Goal: Information Seeking & Learning: Learn about a topic

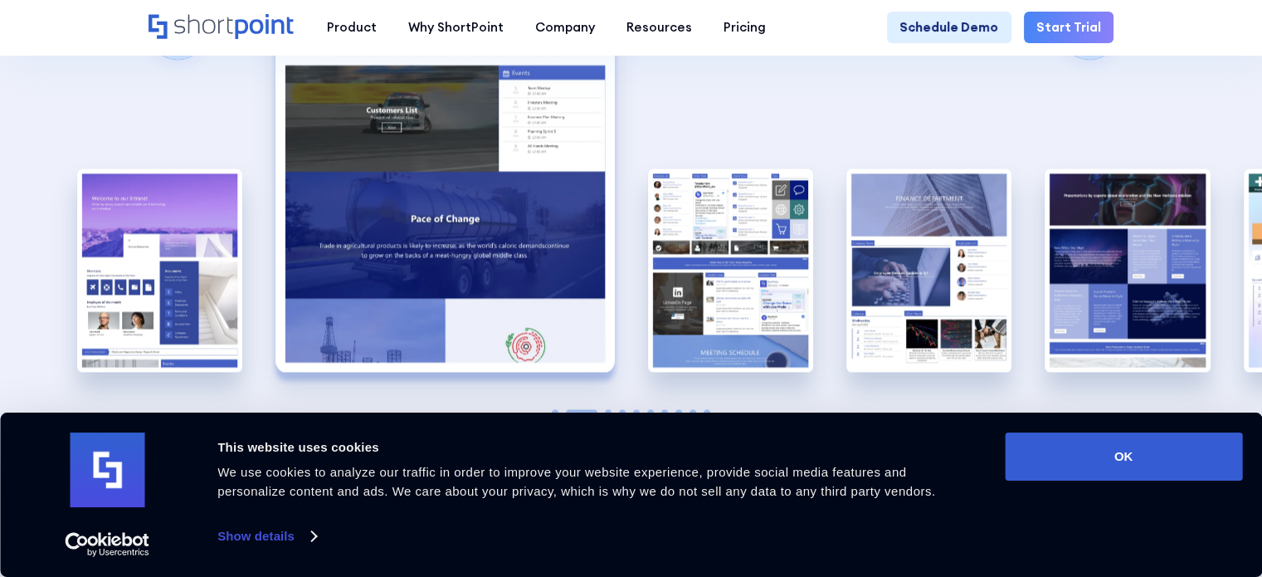
scroll to position [2490, 0]
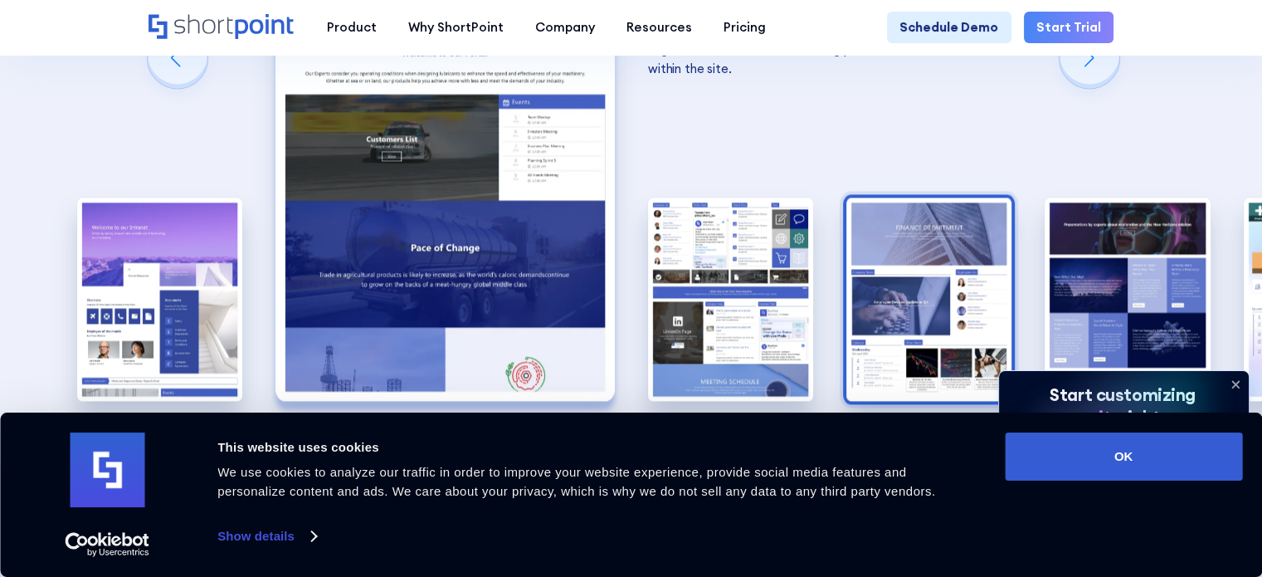
click at [977, 268] on img "4 / 10" at bounding box center [928, 299] width 165 height 203
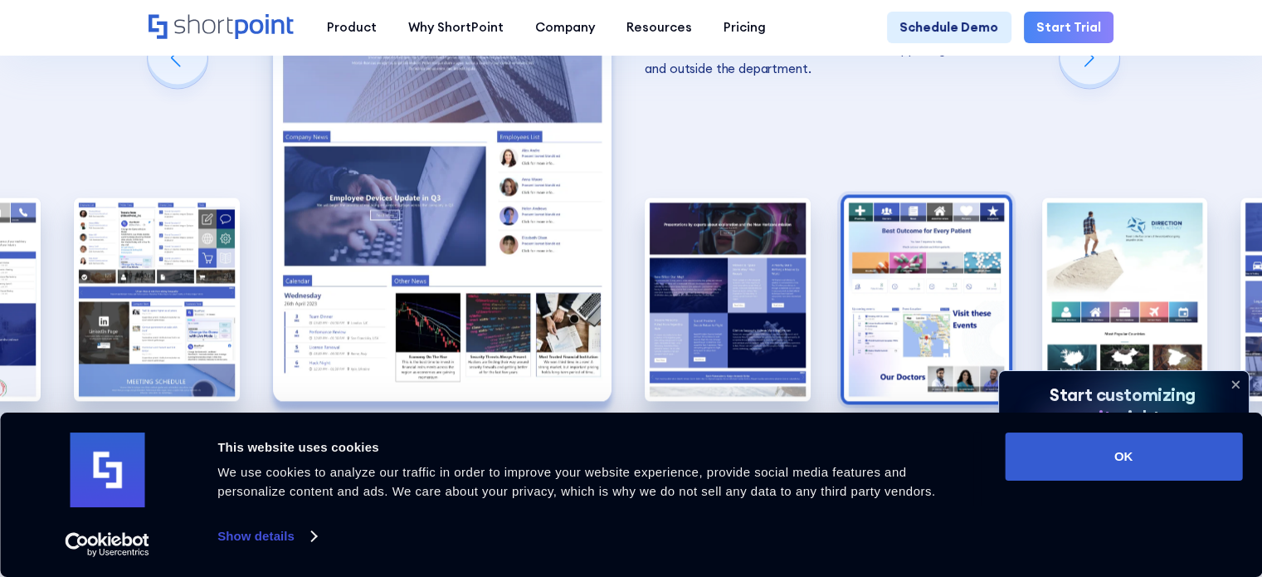
click at [969, 247] on img "6 / 10" at bounding box center [926, 299] width 165 height 203
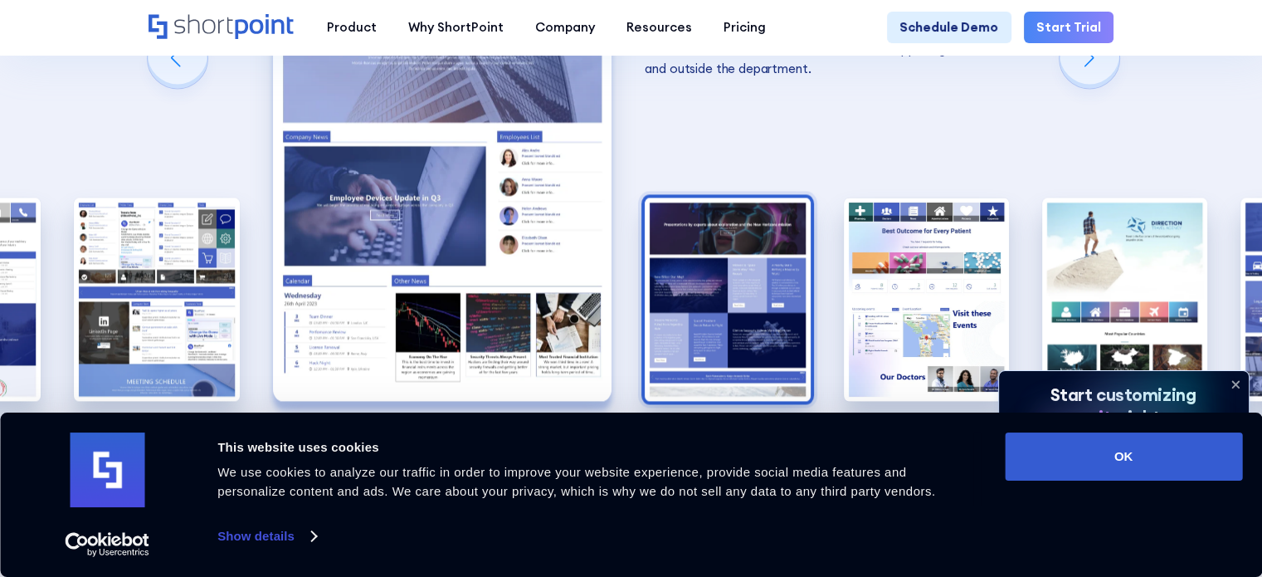
click at [671, 198] on img "5 / 10" at bounding box center [727, 299] width 165 height 203
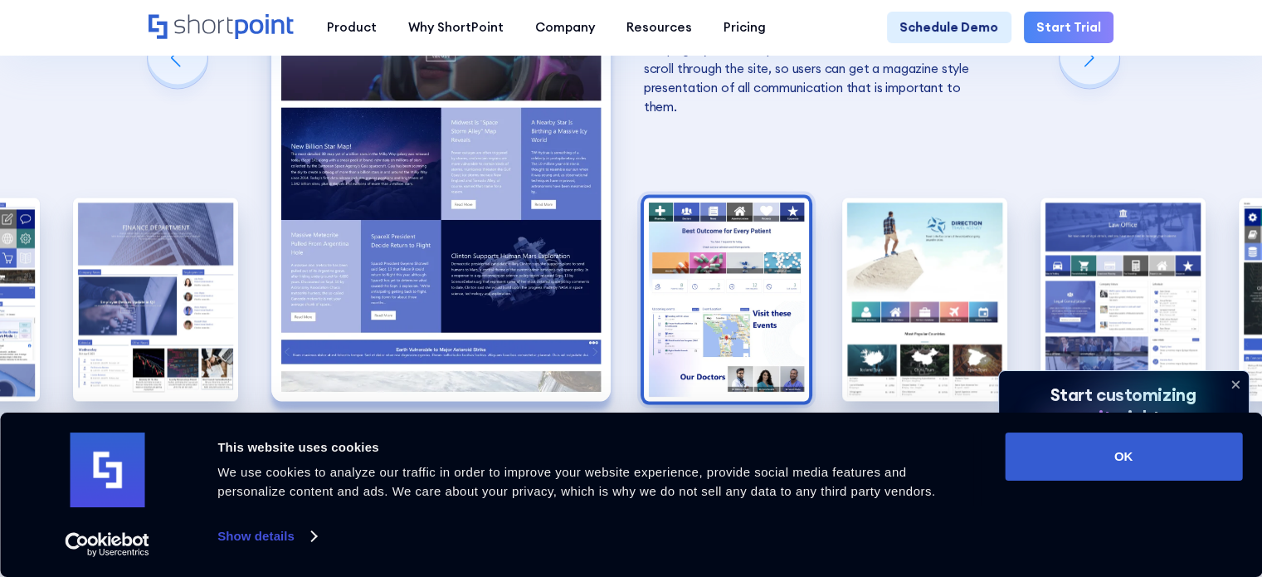
click at [714, 198] on img "6 / 10" at bounding box center [726, 299] width 165 height 203
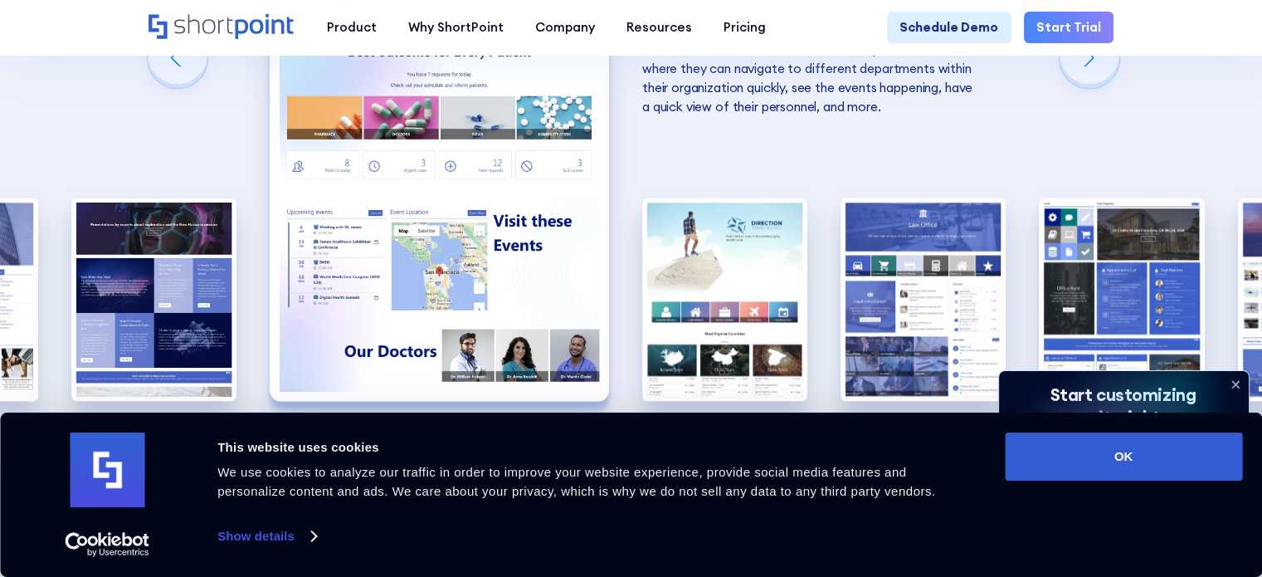
click at [271, 189] on div "10 Best Intranet Page Examples You Can Use Below you will find a series of the …" at bounding box center [631, 69] width 1262 height 1071
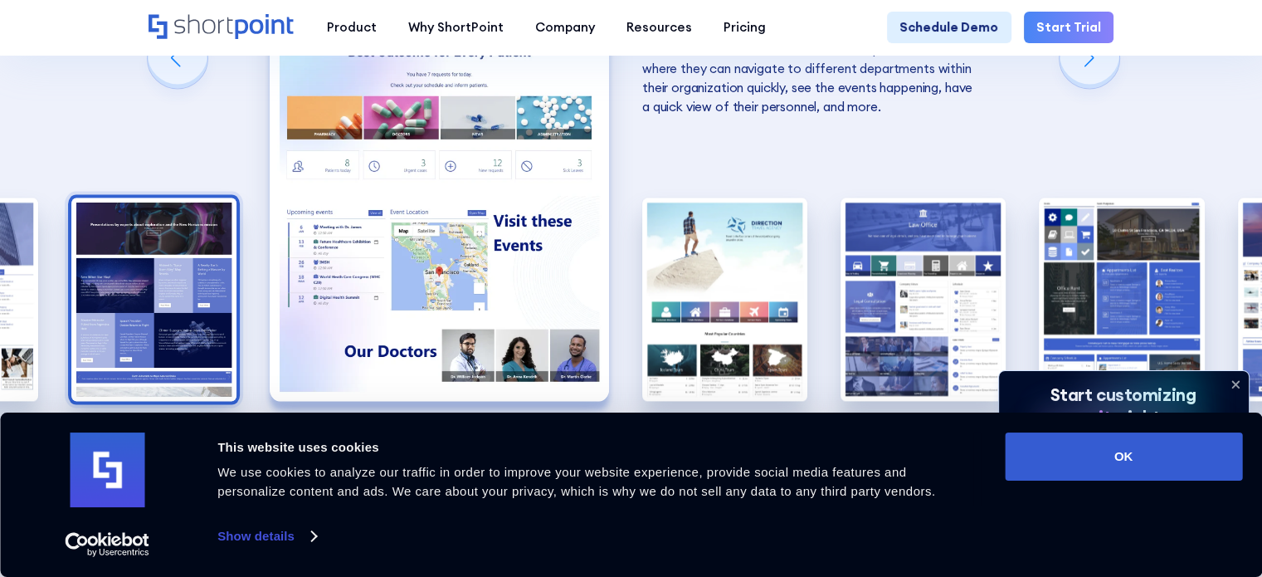
click at [229, 198] on img "5 / 10" at bounding box center [153, 299] width 165 height 203
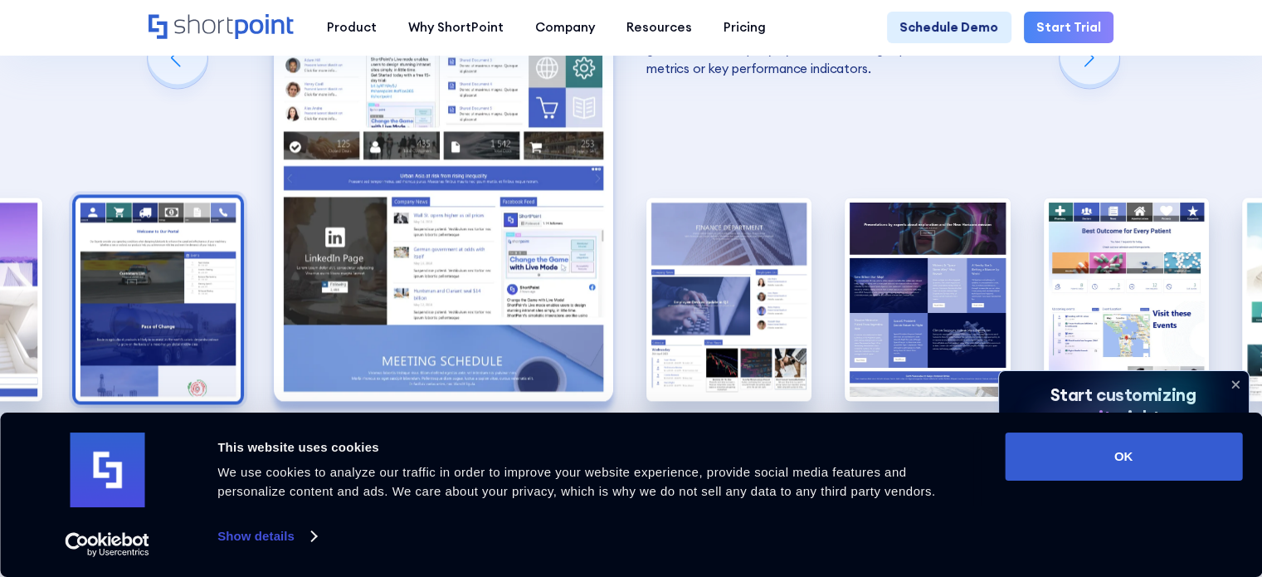
click at [196, 246] on img "2 / 10" at bounding box center [158, 299] width 165 height 203
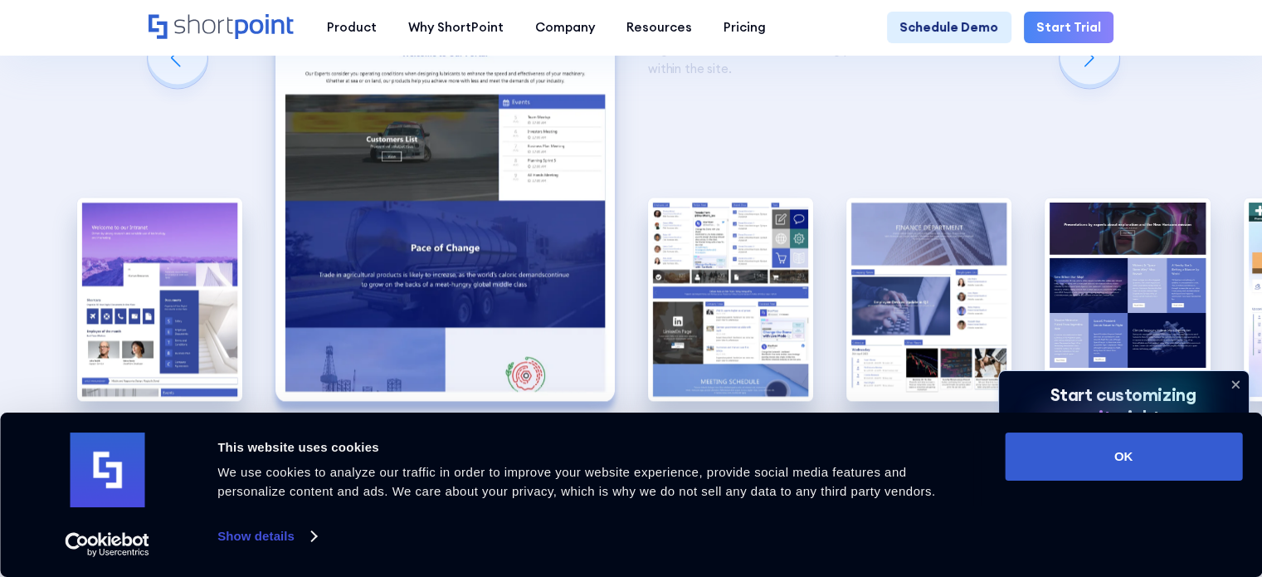
click at [196, 246] on img "1 / 10" at bounding box center [159, 299] width 165 height 203
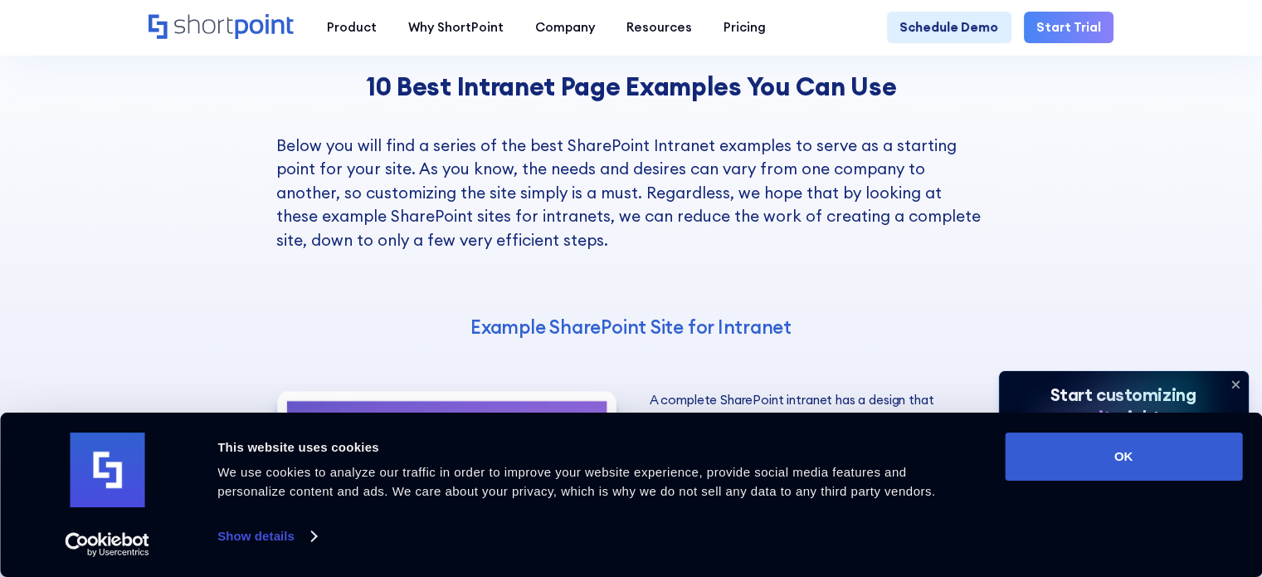
scroll to position [2075, 0]
